Goal: Transaction & Acquisition: Register for event/course

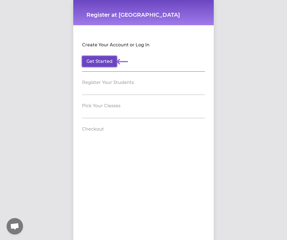
click at [96, 63] on button "Get Started" at bounding box center [99, 61] width 35 height 11
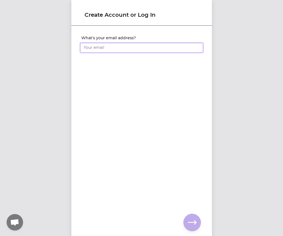
click at [102, 50] on input "What's your email address?" at bounding box center [141, 48] width 123 height 10
type input "[EMAIL_ADDRESS][DOMAIN_NAME]"
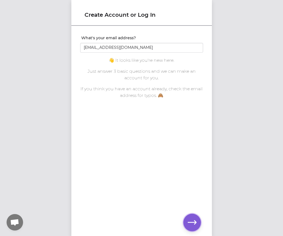
click at [193, 222] on icon "button" at bounding box center [191, 222] width 9 height 4
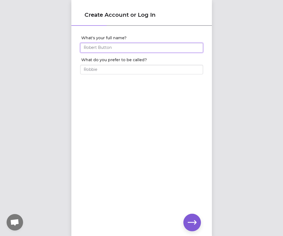
click at [125, 48] on input "What's your full name?" at bounding box center [141, 48] width 123 height 10
type input "Mina Joo"
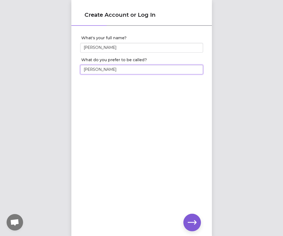
type input "Mina"
click at [192, 223] on icon "button" at bounding box center [191, 222] width 9 height 9
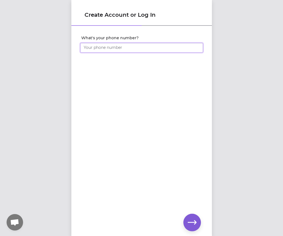
click at [117, 44] on input "What's your phone number?" at bounding box center [141, 48] width 123 height 10
type input "(617) 866-7293"
click at [192, 212] on div "What's your phone number? (617) 866-7293" at bounding box center [141, 121] width 140 height 191
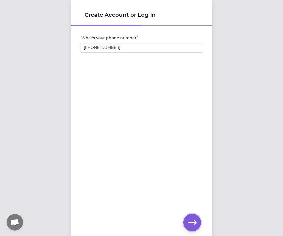
click at [192, 217] on button "button" at bounding box center [192, 223] width 18 height 18
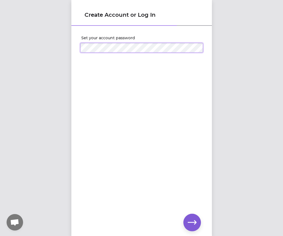
scroll to position [4, 0]
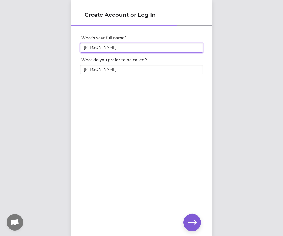
drag, startPoint x: 92, startPoint y: 47, endPoint x: 62, endPoint y: 47, distance: 29.6
click at [65, 47] on div "Create Account or Log In What's your full name? Mina Joo What do you prefer to …" at bounding box center [141, 118] width 283 height 236
type input "Mi Na Joo"
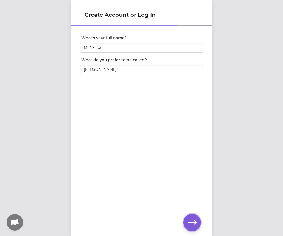
click at [192, 223] on icon "button" at bounding box center [191, 222] width 9 height 9
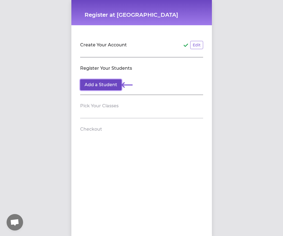
click at [106, 86] on button "Add a Student" at bounding box center [100, 84] width 41 height 11
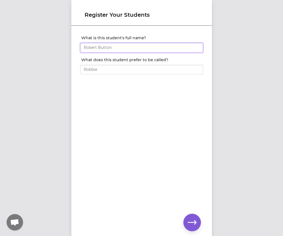
click at [116, 48] on input "What is this student's full name?" at bounding box center [141, 48] width 123 height 10
type input "Mi Na Joo"
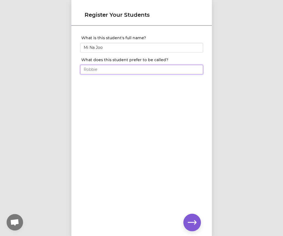
click at [110, 70] on input "What does this student prefer to be called?" at bounding box center [141, 70] width 123 height 10
type input "Mina"
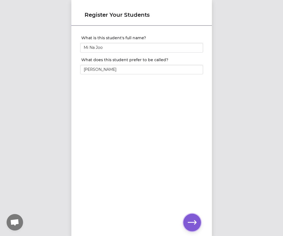
click at [197, 228] on button "button" at bounding box center [192, 223] width 18 height 18
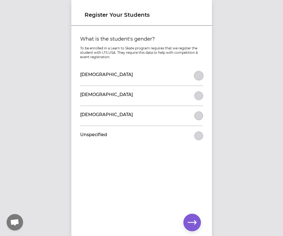
click at [195, 72] on button "What is the student's gender?" at bounding box center [198, 75] width 9 height 9
click at [194, 221] on icon "button" at bounding box center [191, 222] width 9 height 9
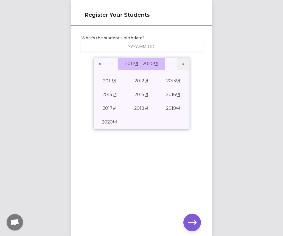
click at [130, 63] on span "2011년 – 2020년" at bounding box center [141, 63] width 33 height 5
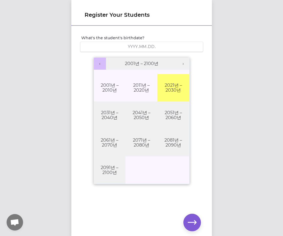
click at [96, 63] on button "‹" at bounding box center [100, 64] width 12 height 12
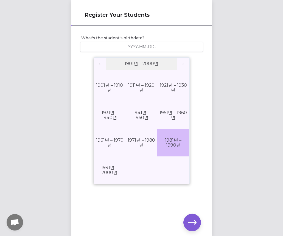
click at [169, 144] on button "1981년 – 1990년" at bounding box center [173, 142] width 32 height 27
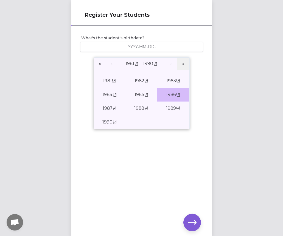
click at [176, 95] on button "1986년" at bounding box center [173, 95] width 32 height 14
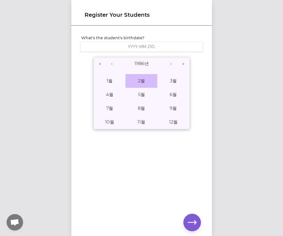
click at [142, 77] on button "2월" at bounding box center [141, 81] width 32 height 14
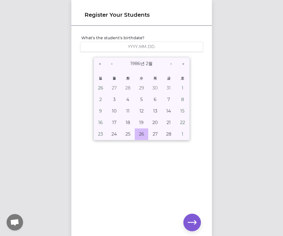
click at [140, 134] on abbr "26" at bounding box center [141, 133] width 5 height 5
type input "1986-02-26"
type input "1986"
type input "2"
type input "26"
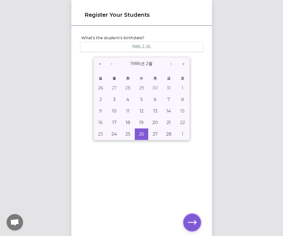
click at [196, 225] on icon "button" at bounding box center [191, 222] width 9 height 9
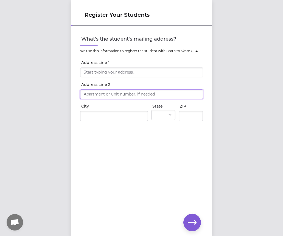
click at [125, 96] on input "Address Line 2" at bounding box center [141, 94] width 123 height 10
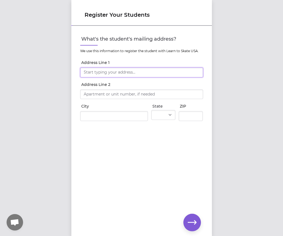
click at [124, 77] on input "Address Line 1" at bounding box center [141, 72] width 123 height 10
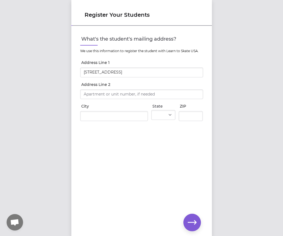
type input "523 Clubhouse Rd"
type input "Vestal"
select select "NY"
type input "13850"
click at [117, 96] on input "Address Line 2" at bounding box center [141, 94] width 123 height 10
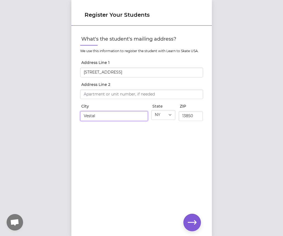
click at [115, 115] on input "Vestal" at bounding box center [114, 116] width 68 height 10
click at [169, 158] on div "What's the student's mailing address? We use this information to register the s…" at bounding box center [141, 121] width 140 height 191
click at [193, 224] on icon "button" at bounding box center [191, 222] width 9 height 9
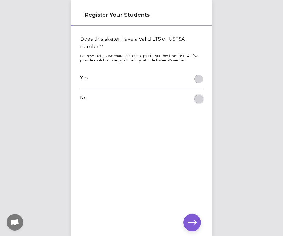
click at [198, 103] on button "Does this skater have a valid LTS or USFSA number?" at bounding box center [198, 99] width 9 height 9
click at [196, 222] on button "button" at bounding box center [192, 223] width 18 height 18
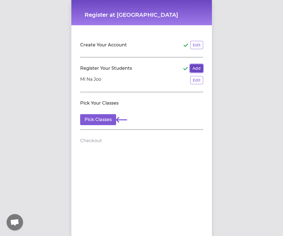
click at [194, 68] on button "Add" at bounding box center [196, 68] width 13 height 8
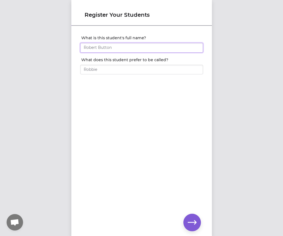
click at [135, 48] on input "What is this student's full name?" at bounding box center [141, 48] width 123 height 10
type input "Eunbeen"
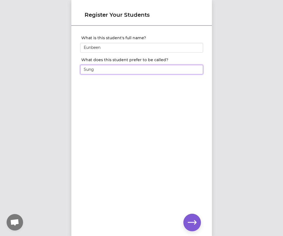
type input "Sung"
click at [184, 223] on button "button" at bounding box center [192, 223] width 18 height 18
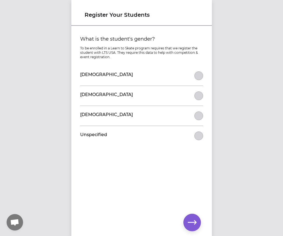
click at [126, 72] on div "Female" at bounding box center [141, 76] width 123 height 20
click at [190, 76] on div "Female" at bounding box center [141, 76] width 123 height 20
click at [197, 76] on button "What is the student's gender?" at bounding box center [198, 75] width 9 height 9
click at [187, 217] on button "button" at bounding box center [192, 223] width 18 height 18
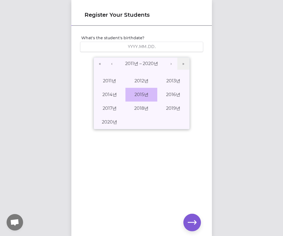
click at [140, 95] on button "2015년" at bounding box center [141, 95] width 32 height 14
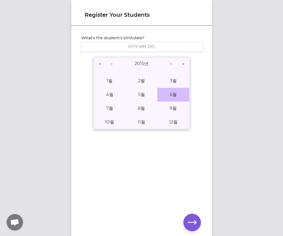
click at [165, 93] on button "6월" at bounding box center [173, 95] width 32 height 14
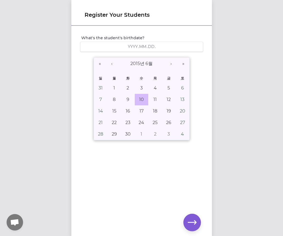
click at [139, 99] on abbr "10" at bounding box center [141, 99] width 5 height 5
type input "2015-06-10"
type input "2015"
type input "6"
type input "10"
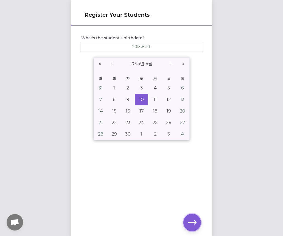
click at [191, 217] on button "button" at bounding box center [192, 223] width 18 height 18
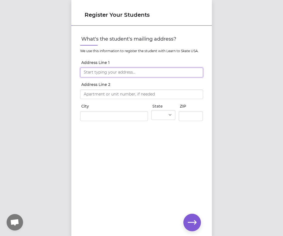
click at [127, 76] on input "Address Line 1" at bounding box center [141, 72] width 123 height 10
type input "523 Clubhouse Rd"
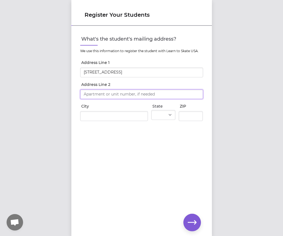
type input "523 Clubhouse Rd"
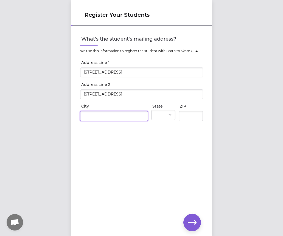
type input "Vestal"
select select "NY"
type input "13850"
click at [146, 165] on div "What's the student's mailing address? We use this information to register the s…" at bounding box center [141, 121] width 140 height 191
click at [191, 219] on icon "button" at bounding box center [191, 222] width 9 height 9
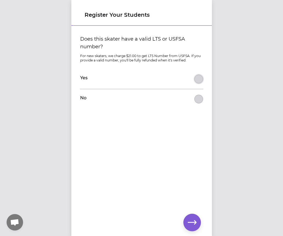
click at [195, 79] on button "Does this skater have a valid LTS or USFSA number?" at bounding box center [198, 79] width 9 height 9
click at [196, 98] on button "Does this skater have a valid LTS or USFSA number?" at bounding box center [198, 99] width 9 height 9
click at [186, 221] on button "button" at bounding box center [192, 223] width 18 height 18
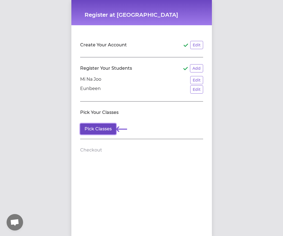
click at [104, 129] on button "Pick Classes" at bounding box center [98, 128] width 36 height 11
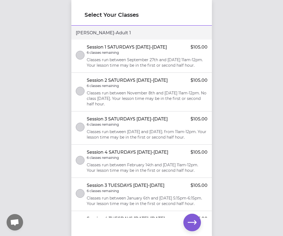
click at [104, 57] on p "Classes run between September 27th and November 1st from 11am-12pm. Your lesson…" at bounding box center [147, 62] width 121 height 11
click at [79, 57] on icon "select class" at bounding box center [80, 55] width 4 height 4
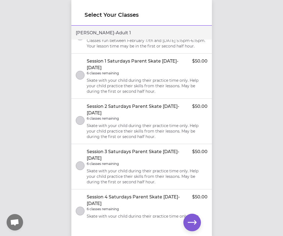
scroll to position [164, 0]
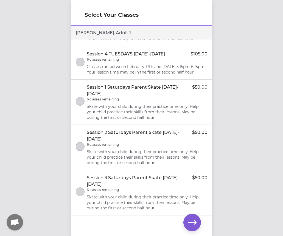
click at [123, 101] on div "6 classes remaining" at bounding box center [147, 99] width 121 height 4
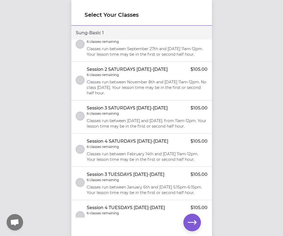
scroll to position [466, 0]
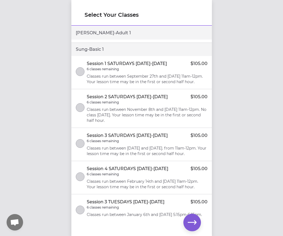
click at [143, 77] on p "Classes run between September 27th and November 1st from 11am-12pm. Your lesson…" at bounding box center [147, 78] width 121 height 11
click at [191, 220] on icon "button" at bounding box center [191, 222] width 9 height 9
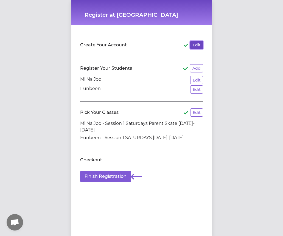
click at [191, 46] on button "Edit" at bounding box center [196, 45] width 13 height 8
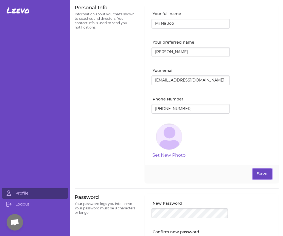
click at [254, 173] on button "Save" at bounding box center [261, 173] width 19 height 11
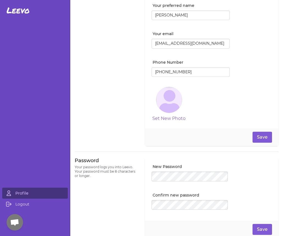
scroll to position [83, 0]
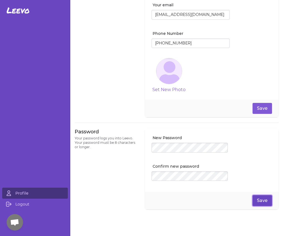
click at [258, 199] on button "Save" at bounding box center [261, 200] width 19 height 11
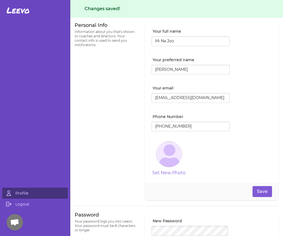
scroll to position [0, 0]
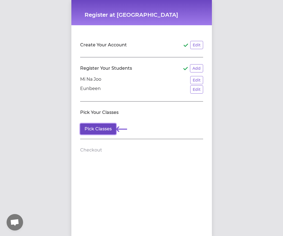
click at [107, 130] on button "Pick Classes" at bounding box center [98, 128] width 36 height 11
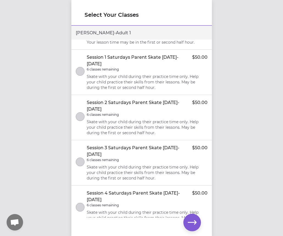
scroll to position [164, 0]
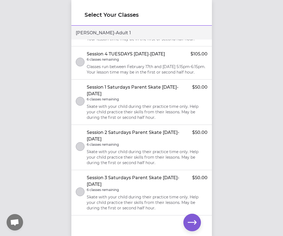
click at [121, 101] on div "6 classes remaining" at bounding box center [147, 99] width 121 height 4
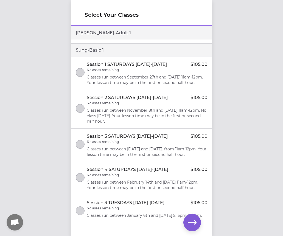
scroll to position [439, 0]
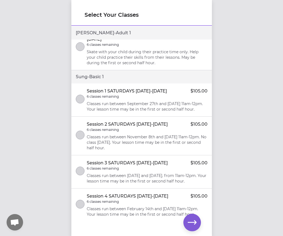
click at [122, 95] on div "Session 1 SATURDAYS 2025-2026 $105.00 6 classes remaining Classes run between S…" at bounding box center [147, 100] width 121 height 24
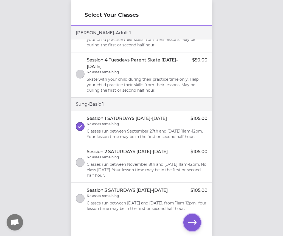
click at [192, 220] on icon "button" at bounding box center [191, 222] width 9 height 9
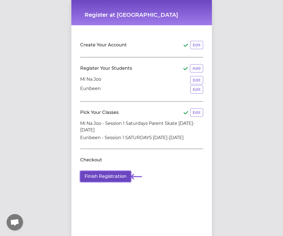
click at [114, 172] on button "Finish Registration" at bounding box center [105, 176] width 51 height 11
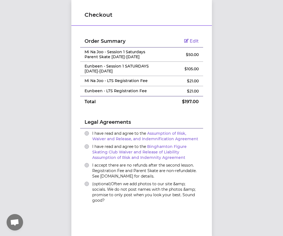
click at [94, 134] on span "I have read and agree to the Assumption of Risk, Waiver and Release, and Indemn…" at bounding box center [145, 136] width 106 height 10
click at [89, 134] on button "I have read and agree to the Assumption of Risk, Waiver and Release, and Indemn…" at bounding box center [86, 133] width 4 height 4
click at [86, 146] on button "I have read and agree to the Binghamton Figure Skating Club Waiver and Release …" at bounding box center [86, 146] width 4 height 4
click at [86, 166] on button "I accept there are no refunds after the second lesson. Registration Fee and Par…" at bounding box center [86, 165] width 4 height 4
click at [84, 184] on button "(optional) Often we add photos to our site &amp; socials. We do not post names …" at bounding box center [86, 183] width 4 height 4
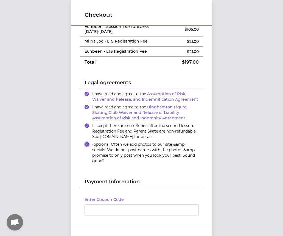
scroll to position [73, 0]
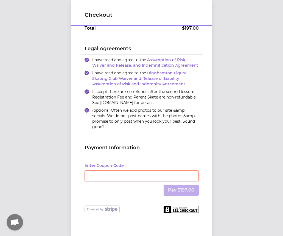
click at [159, 172] on div at bounding box center [141, 175] width 114 height 11
click at [181, 155] on div "Enter Coupon Code Pay $197.00" at bounding box center [141, 180] width 123 height 52
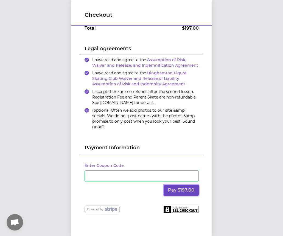
click at [164, 187] on button "Pay $197.00" at bounding box center [180, 189] width 35 height 11
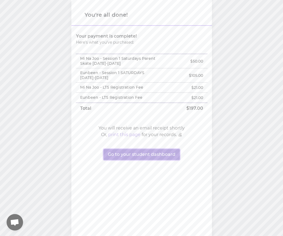
click at [147, 154] on button "Go to your student dashboard" at bounding box center [141, 154] width 76 height 11
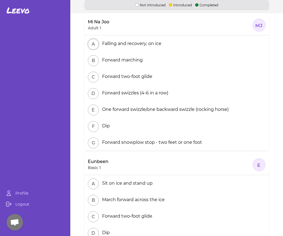
click at [96, 43] on button "A" at bounding box center [93, 44] width 11 height 11
click at [130, 43] on div "Falling and recovery; on ice" at bounding box center [130, 43] width 61 height 7
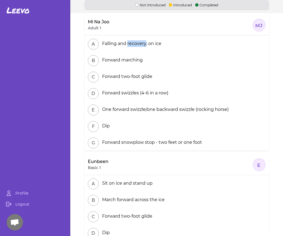
click at [130, 43] on div "Falling and recovery; on ice" at bounding box center [130, 43] width 61 height 7
click at [124, 65] on div "B Forward marching" at bounding box center [176, 60] width 184 height 16
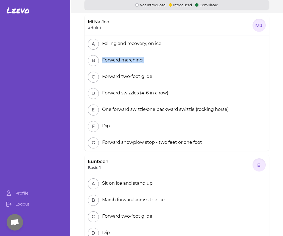
click at [124, 65] on div "B Forward marching" at bounding box center [176, 60] width 184 height 16
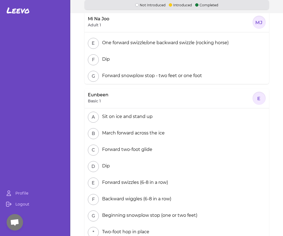
click at [101, 100] on div "Eunbeen Basic 1" at bounding box center [98, 98] width 21 height 12
